Goal: Transaction & Acquisition: Purchase product/service

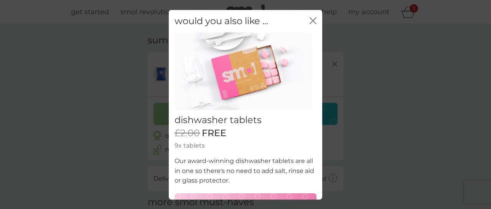
click at [313, 20] on icon "close" at bounding box center [314, 20] width 3 height 6
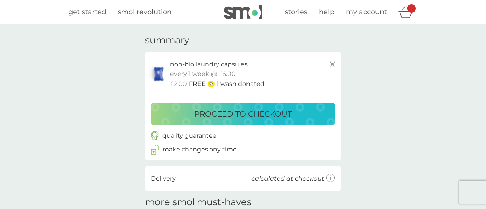
click at [263, 111] on p "proceed to checkout" at bounding box center [242, 114] width 97 height 12
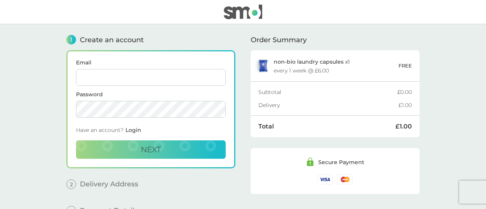
click at [111, 76] on input "Email" at bounding box center [151, 77] width 150 height 17
click at [100, 78] on input "mpromlinesubs@outlook.com" at bounding box center [151, 77] width 150 height 17
type input "mpronlinesubs@outlook.com"
click at [57, 112] on main "1 Create an account Email mpronlinesubs@outlook.com Password Have an account? L…" at bounding box center [243, 128] width 486 height 209
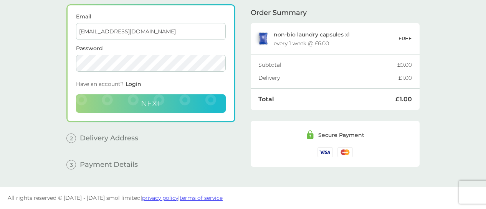
click at [155, 108] on span "Next" at bounding box center [151, 103] width 20 height 9
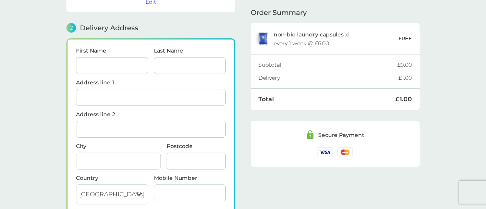
scroll to position [94, 0]
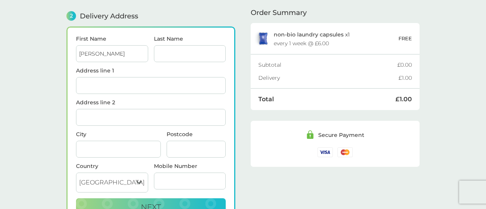
type input "[PERSON_NAME]"
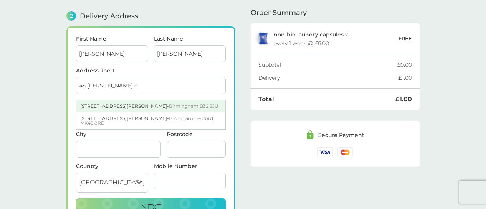
click at [110, 106] on div "45 Brett Drive - Birmingham B32 3JU" at bounding box center [150, 106] width 149 height 12
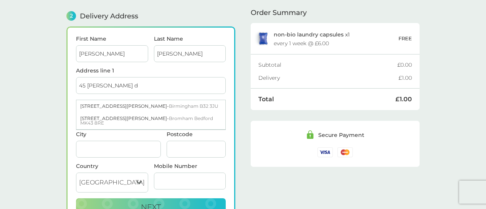
type input "[STREET_ADDRESS][PERSON_NAME]"
type input "[GEOGRAPHIC_DATA]"
type input "B32 3JU"
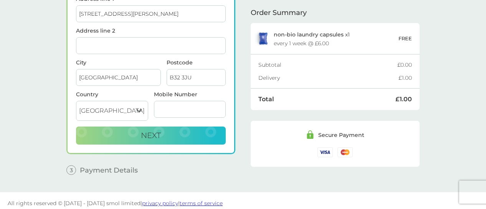
scroll to position [154, 0]
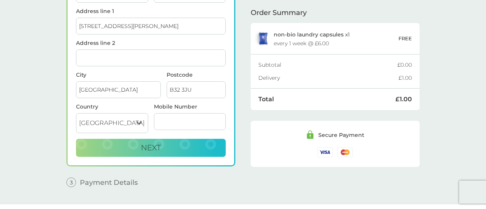
drag, startPoint x: 144, startPoint y: 149, endPoint x: 211, endPoint y: 178, distance: 72.2
click at [144, 149] on span "Next" at bounding box center [151, 147] width 20 height 9
type input "07479898515"
click at [147, 149] on span "Next" at bounding box center [151, 147] width 20 height 9
checkbox input "true"
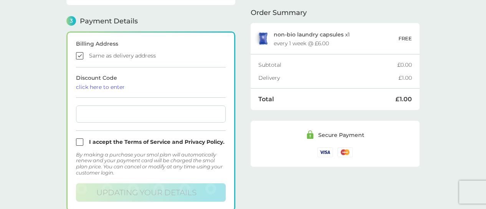
scroll to position [212, 0]
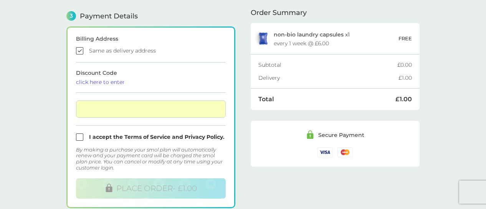
click at [79, 140] on input "checkbox" at bounding box center [151, 137] width 150 height 7
checkbox input "true"
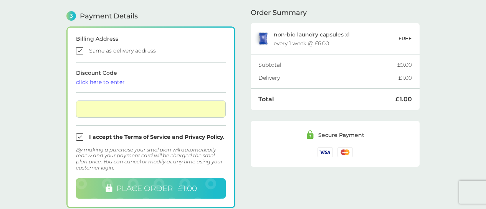
click at [129, 186] on span "PLACE ORDER - £1.00" at bounding box center [156, 188] width 81 height 9
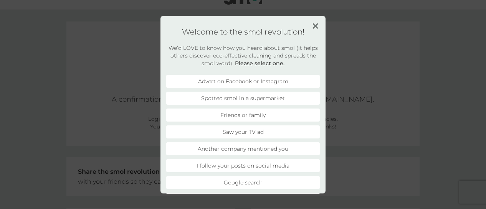
click at [230, 80] on li "Advert on Facebook or Instagram" at bounding box center [243, 81] width 154 height 13
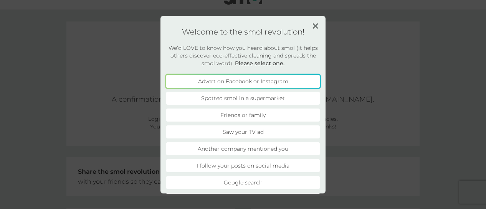
scroll to position [148, 0]
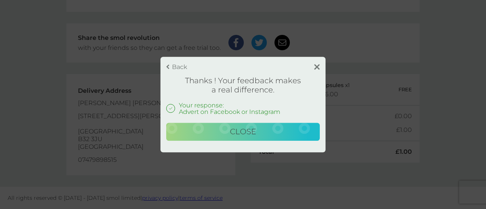
click at [245, 130] on span "Close" at bounding box center [243, 131] width 26 height 9
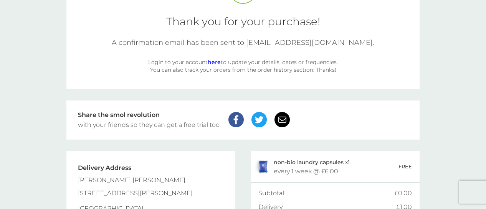
scroll to position [0, 0]
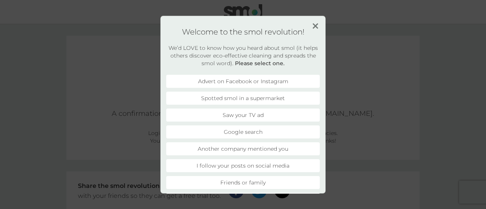
drag, startPoint x: 0, startPoint y: 204, endPoint x: 316, endPoint y: 24, distance: 363.4
click at [316, 26] on img at bounding box center [315, 26] width 6 height 6
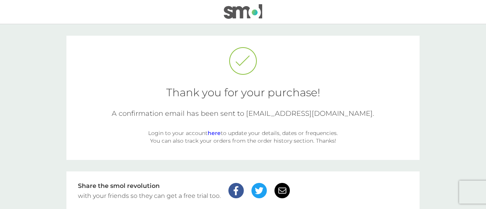
click at [259, 17] on img at bounding box center [243, 11] width 38 height 15
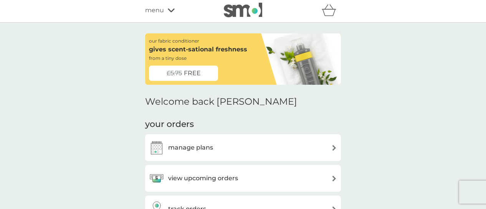
scroll to position [65, 0]
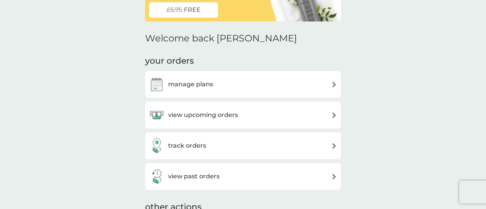
click at [279, 115] on div "view upcoming orders" at bounding box center [243, 114] width 188 height 15
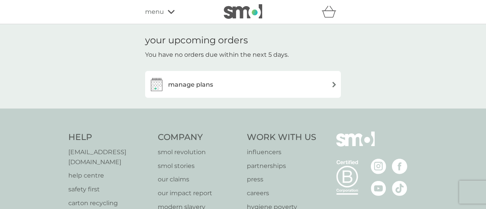
click at [279, 91] on div "manage plans" at bounding box center [243, 84] width 188 height 15
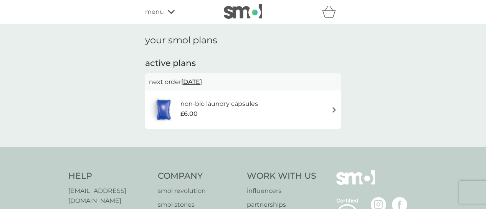
click at [324, 113] on div "non-bio laundry capsules £6.00" at bounding box center [243, 109] width 188 height 27
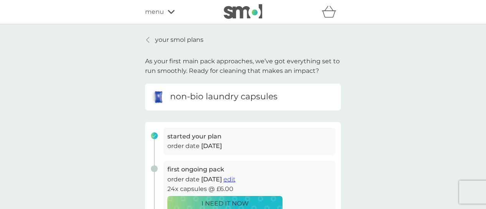
click at [156, 38] on p "your smol plans" at bounding box center [179, 40] width 48 height 10
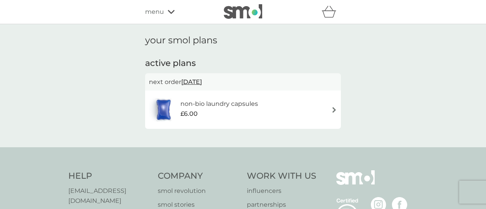
click at [170, 12] on icon at bounding box center [171, 12] width 7 height 4
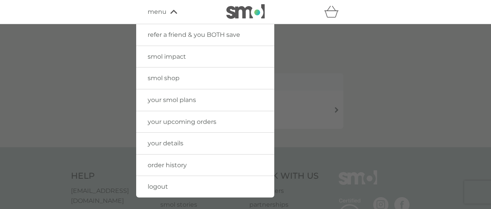
drag, startPoint x: 185, startPoint y: 166, endPoint x: 190, endPoint y: 165, distance: 4.7
click at [186, 166] on span "order history" at bounding box center [167, 165] width 39 height 7
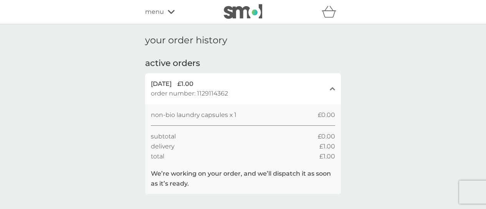
click at [62, 123] on div "your order history active orders [DATE] £1.00 order number: 1129114362 close no…" at bounding box center [243, 120] width 486 height 192
drag, startPoint x: 114, startPoint y: 81, endPoint x: 160, endPoint y: 68, distance: 48.1
click at [113, 81] on div "your order history active orders [DATE] £1.00 order number: 1129114362 close no…" at bounding box center [243, 120] width 486 height 192
